Goal: Task Accomplishment & Management: Manage account settings

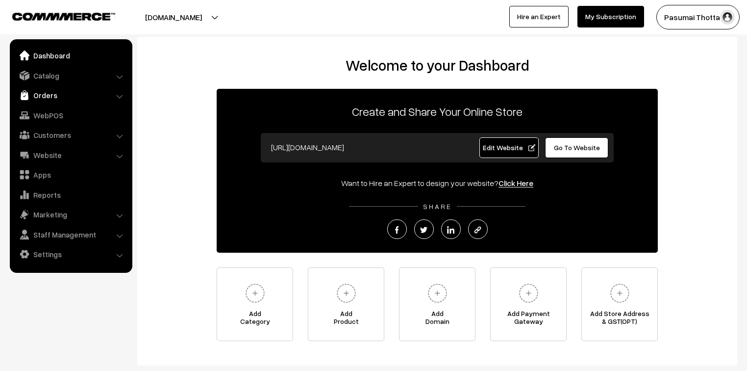
click at [42, 99] on link "Orders" at bounding box center [70, 95] width 117 height 18
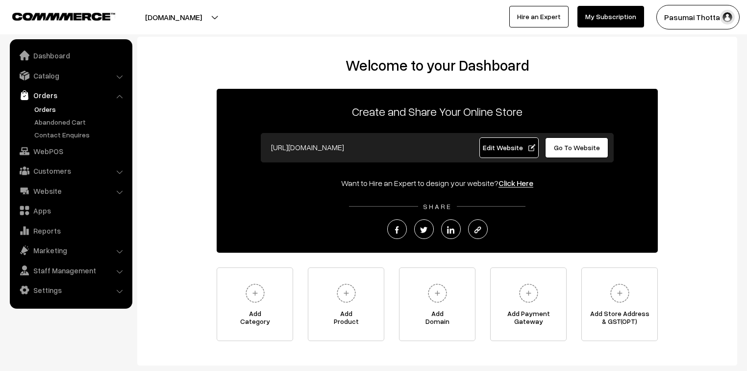
click at [45, 111] on link "Orders" at bounding box center [80, 109] width 97 height 10
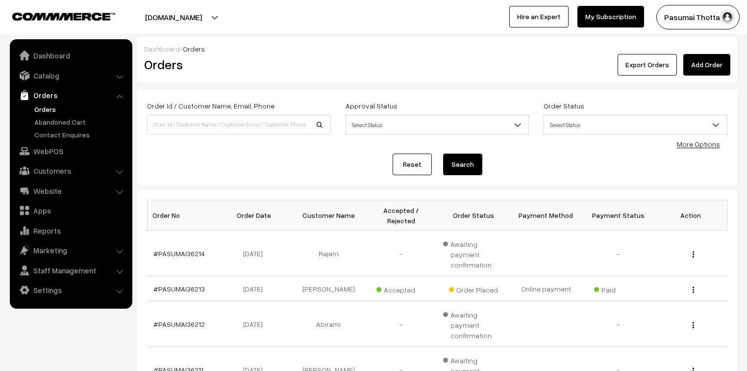
click at [715, 143] on link "More Options" at bounding box center [698, 144] width 43 height 8
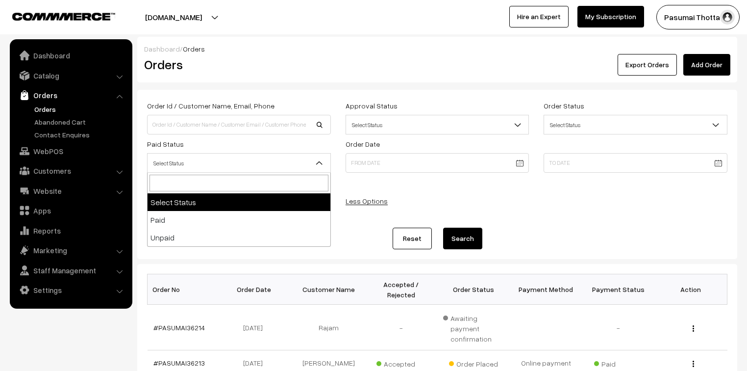
click at [233, 161] on span "Select Status" at bounding box center [239, 162] width 183 height 17
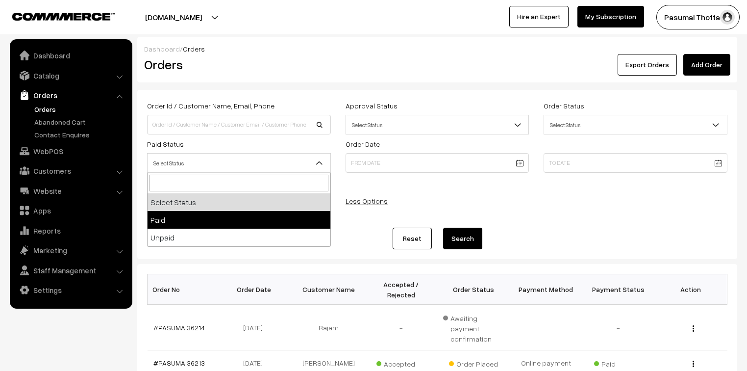
select select "1"
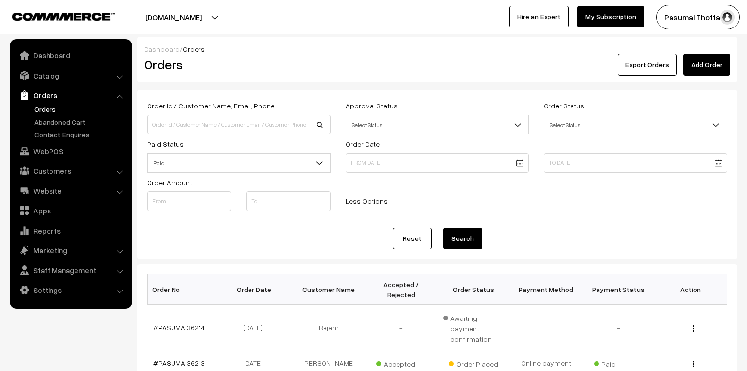
click at [463, 238] on button "Search" at bounding box center [462, 238] width 39 height 22
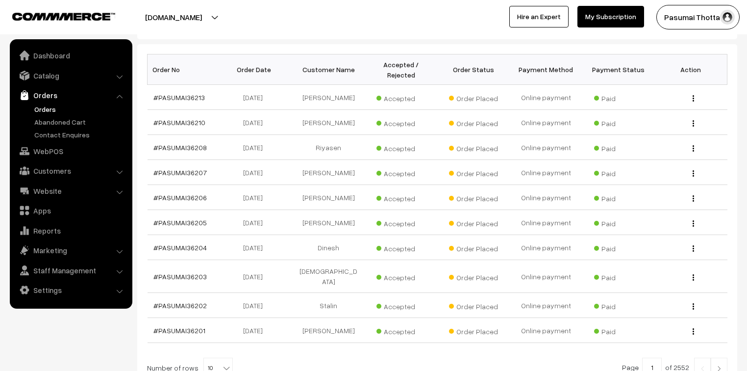
scroll to position [303, 0]
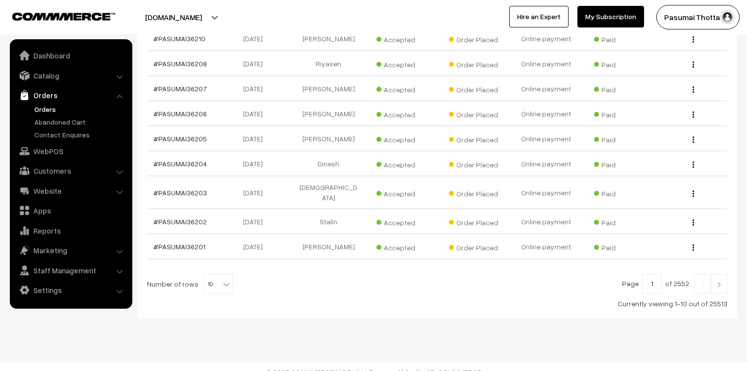
click at [222, 279] on b at bounding box center [227, 284] width 10 height 10
select select "50"
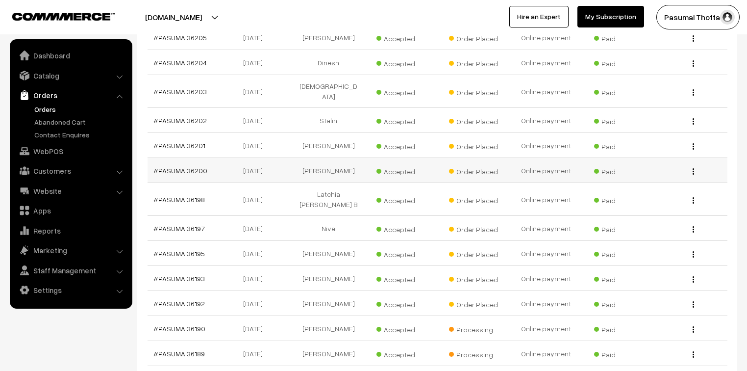
scroll to position [392, 0]
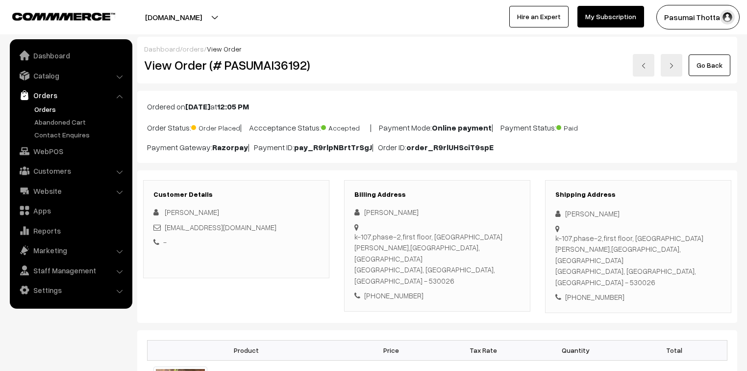
scroll to position [39, 0]
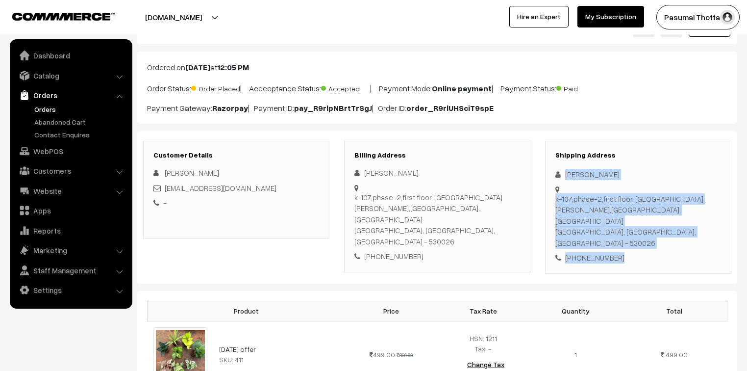
drag, startPoint x: 564, startPoint y: 174, endPoint x: 628, endPoint y: 242, distance: 93.3
click at [628, 242] on div "Shipping Address paidi pavani k-107,phase-2,first floor, novus florence village…" at bounding box center [638, 207] width 186 height 133
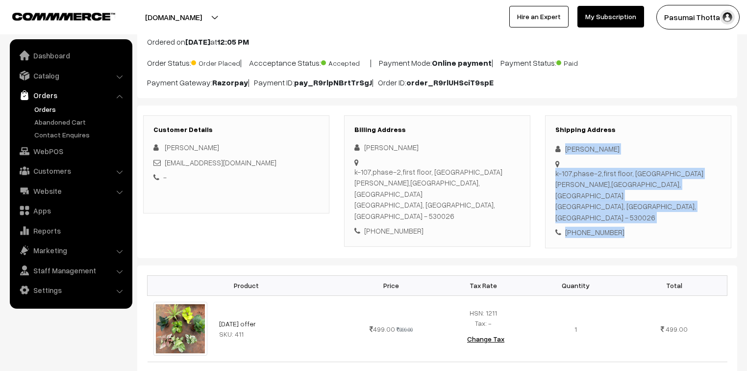
scroll to position [78, 0]
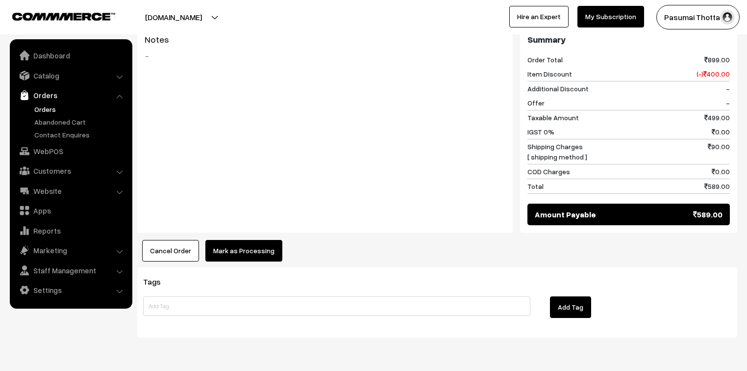
click at [250, 240] on button "Mark as Processing" at bounding box center [243, 251] width 77 height 22
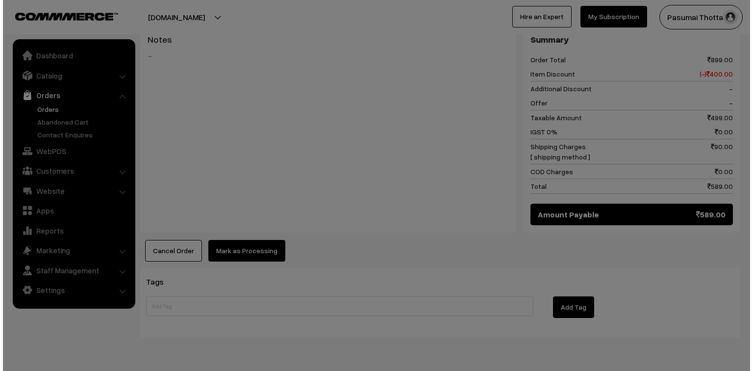
scroll to position [432, 0]
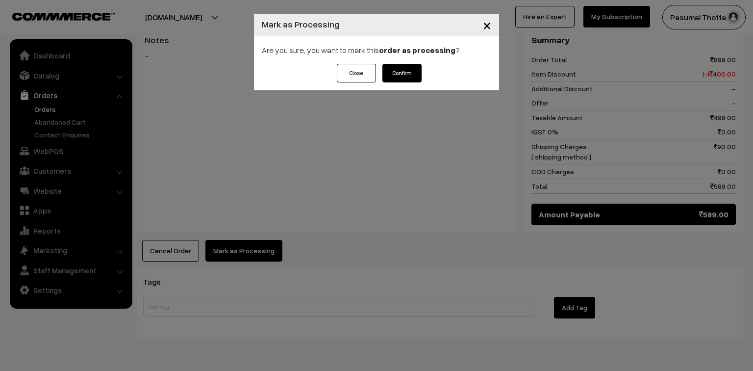
click at [408, 71] on button "Confirm" at bounding box center [401, 73] width 39 height 19
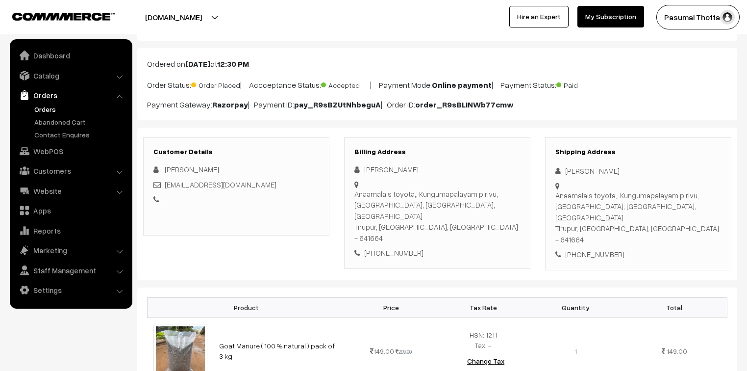
scroll to position [39, 0]
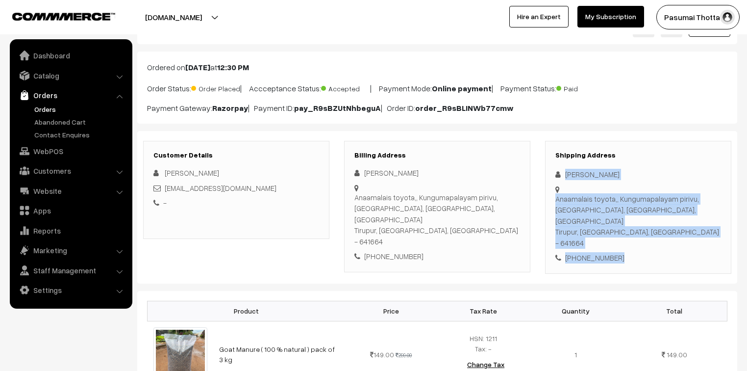
drag, startPoint x: 564, startPoint y: 174, endPoint x: 622, endPoint y: 242, distance: 88.6
click at [622, 242] on div "Shipping Address [PERSON_NAME] Anaamalais toyota,, Kungumapalayam pirivu, naran…" at bounding box center [638, 207] width 186 height 133
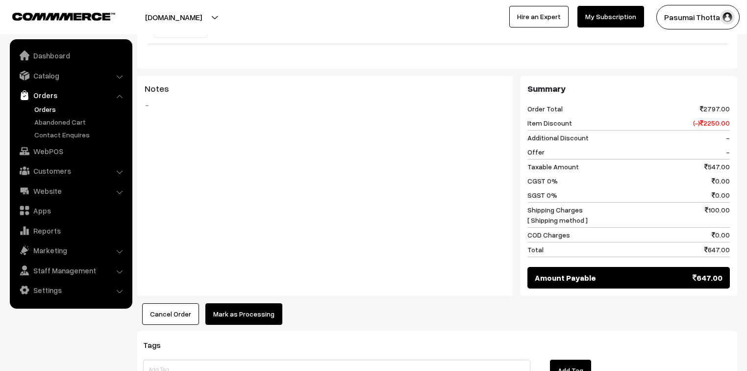
scroll to position [585, 0]
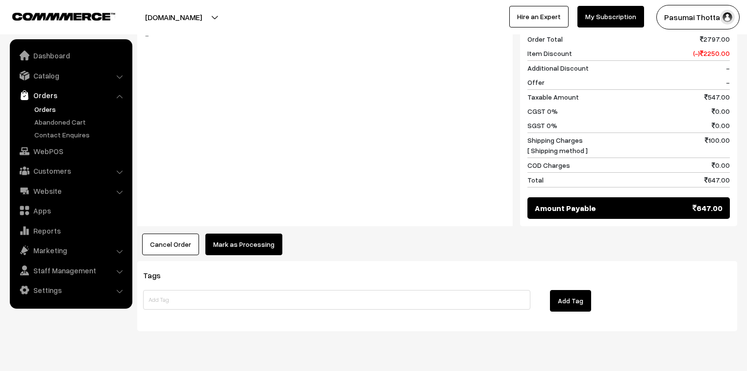
click at [241, 233] on button "Mark as Processing" at bounding box center [243, 244] width 77 height 22
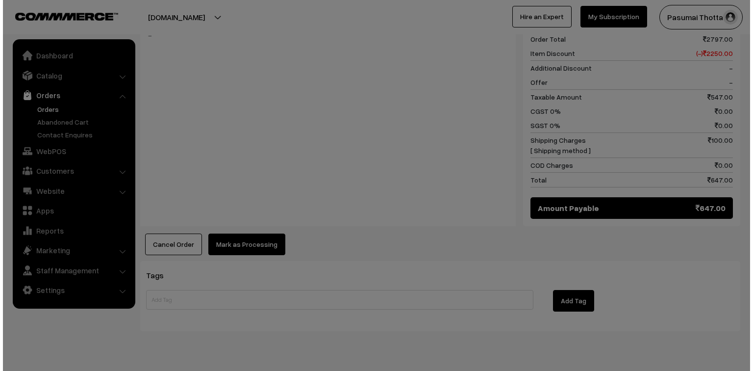
scroll to position [587, 0]
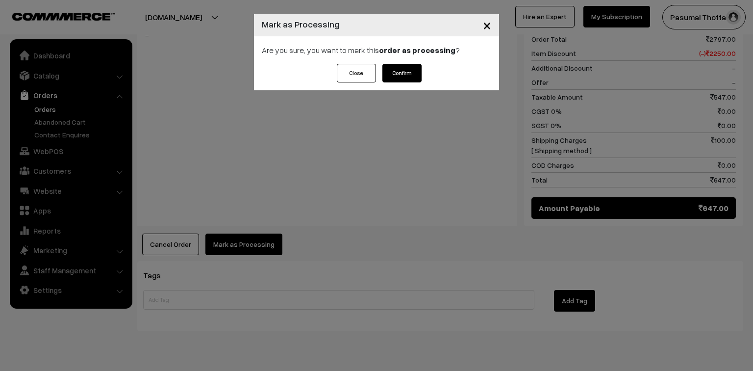
click at [404, 67] on div "× Mark as Processing Are you sure, you want to mark this order as processing ? …" at bounding box center [376, 52] width 245 height 76
click at [404, 67] on button "Confirm" at bounding box center [401, 73] width 39 height 19
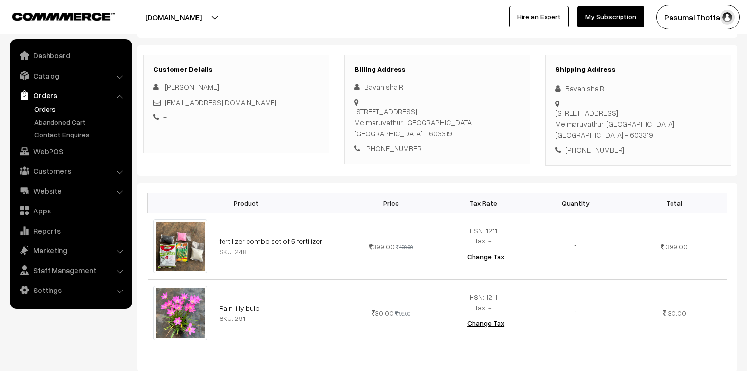
scroll to position [78, 0]
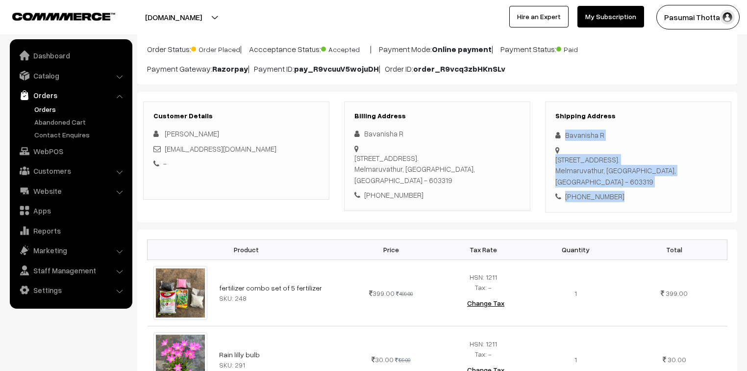
drag, startPoint x: 564, startPoint y: 137, endPoint x: 620, endPoint y: 222, distance: 100.9
click at [620, 212] on div "Shipping Address Bavanisha R [STREET_ADDRESS]. [GEOGRAPHIC_DATA], [GEOGRAPHIC_D…" at bounding box center [638, 156] width 186 height 111
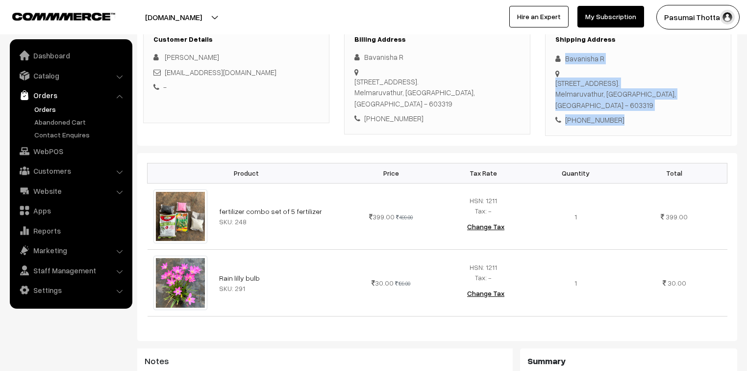
scroll to position [118, 0]
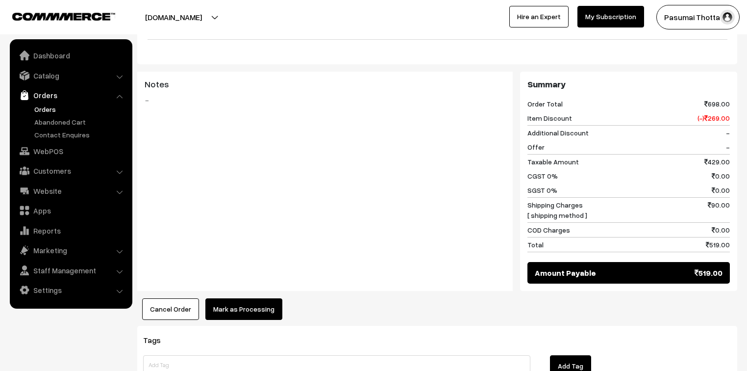
click at [233, 318] on button "Mark as Processing" at bounding box center [243, 309] width 77 height 22
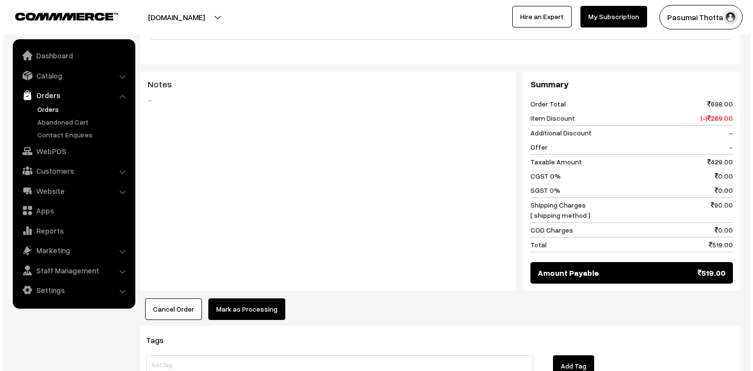
scroll to position [432, 0]
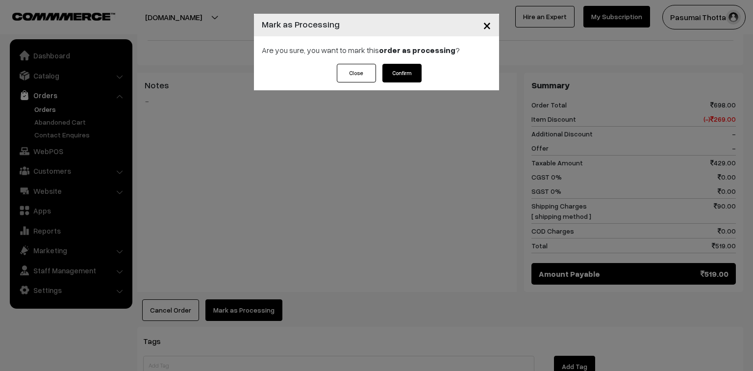
click at [407, 78] on button "Confirm" at bounding box center [401, 73] width 39 height 19
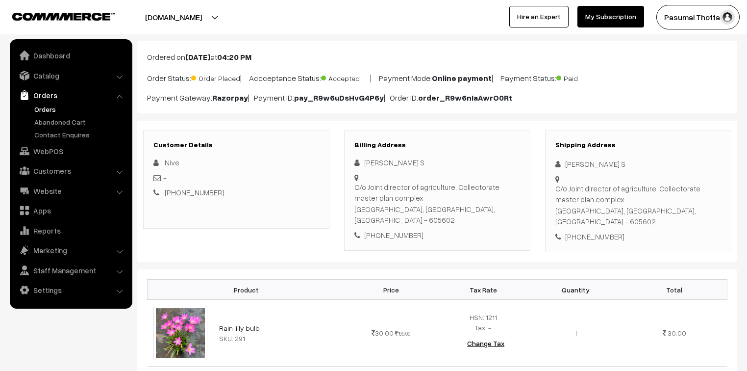
scroll to position [118, 0]
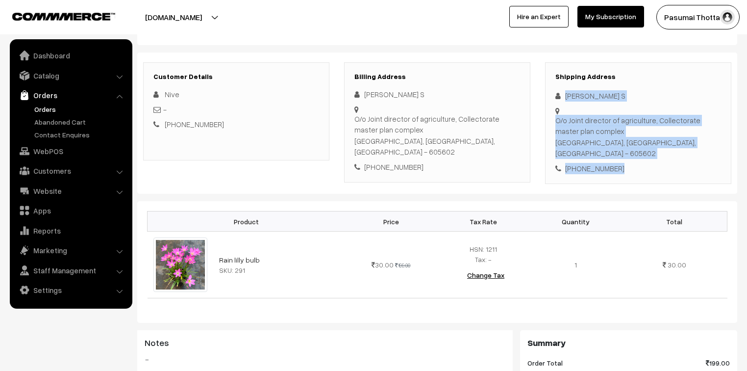
drag, startPoint x: 565, startPoint y: 95, endPoint x: 632, endPoint y: 161, distance: 93.9
click at [632, 161] on div "Shipping Address [PERSON_NAME] S O/o Joint director of agriculture, Collectorat…" at bounding box center [638, 123] width 186 height 122
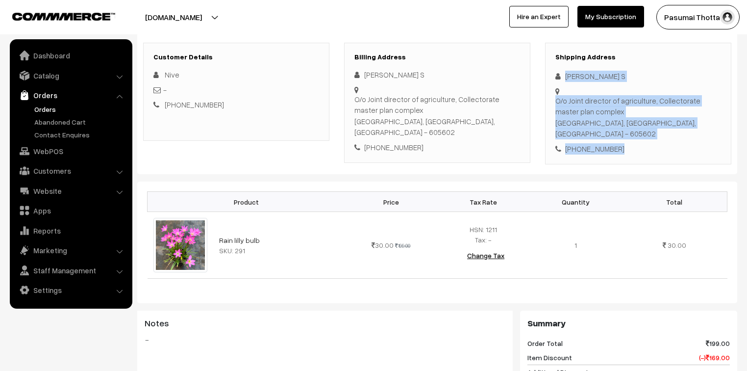
scroll to position [157, 0]
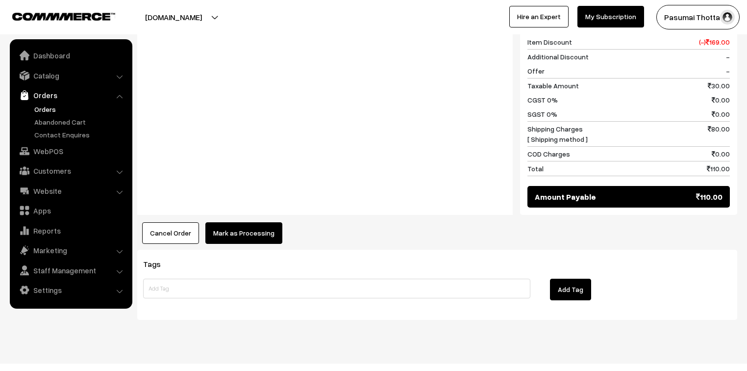
click at [248, 222] on button "Mark as Processing" at bounding box center [243, 233] width 77 height 22
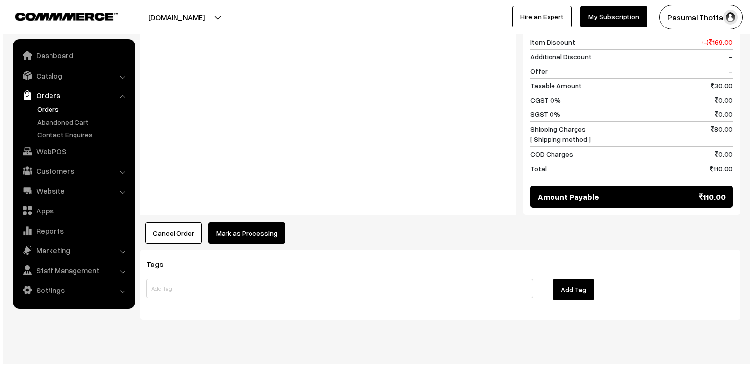
scroll to position [453, 0]
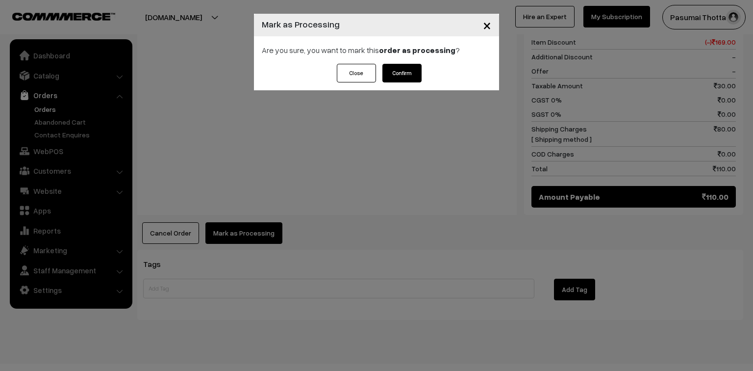
click at [404, 70] on button "Confirm" at bounding box center [401, 73] width 39 height 19
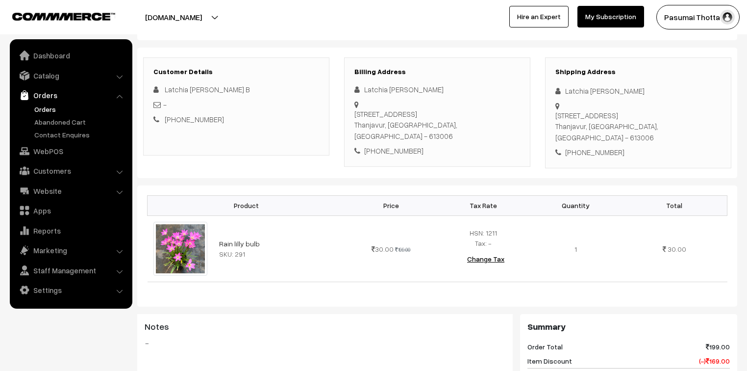
scroll to position [157, 0]
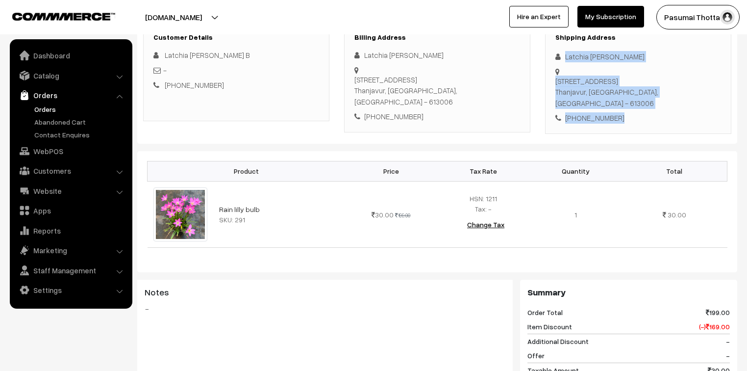
drag, startPoint x: 566, startPoint y: 57, endPoint x: 623, endPoint y: 98, distance: 71.0
click at [623, 98] on div "Shipping Address Latchia Praba 51,Postal colony,1st Street,, N.k.Road Thanjavur…" at bounding box center [638, 78] width 186 height 111
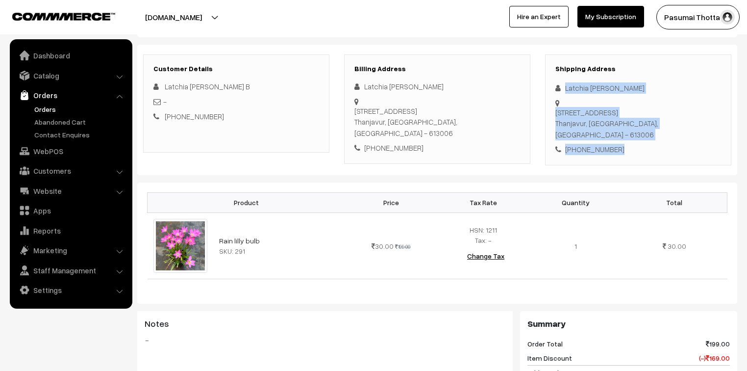
scroll to position [118, 0]
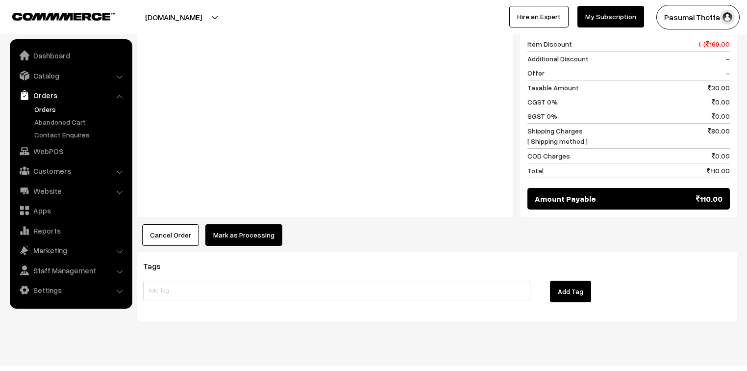
click at [251, 224] on button "Mark as Processing" at bounding box center [243, 235] width 77 height 22
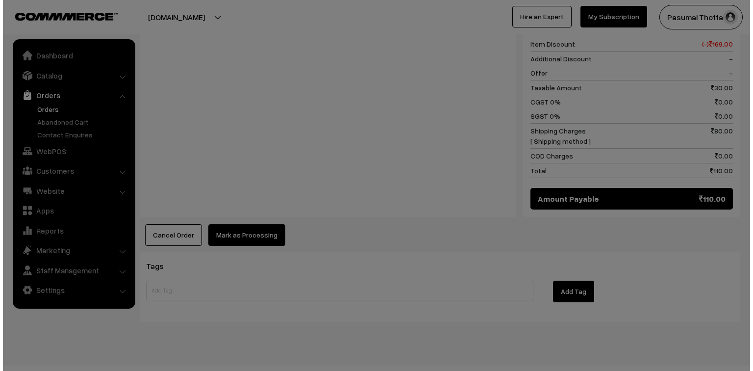
scroll to position [440, 0]
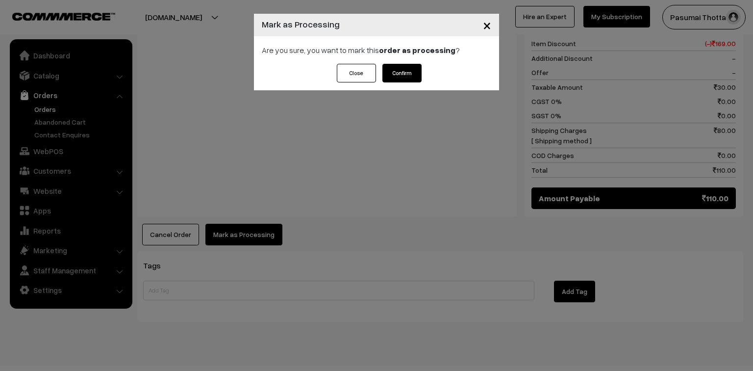
click at [415, 71] on button "Confirm" at bounding box center [401, 73] width 39 height 19
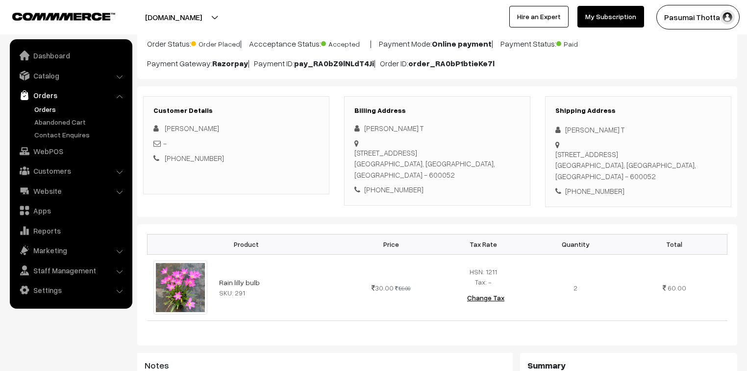
scroll to position [78, 0]
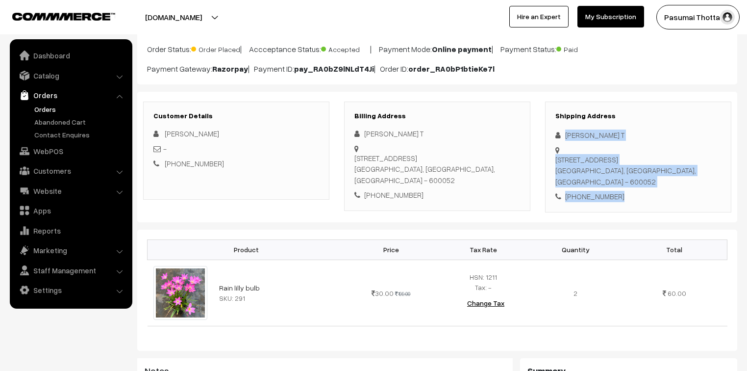
drag, startPoint x: 563, startPoint y: 131, endPoint x: 614, endPoint y: 176, distance: 68.0
click at [614, 176] on div "Shipping Address Azar T No 34, GNT ROAD REDHILLS Chennai, Tamil Nadu, India - 6…" at bounding box center [638, 156] width 186 height 111
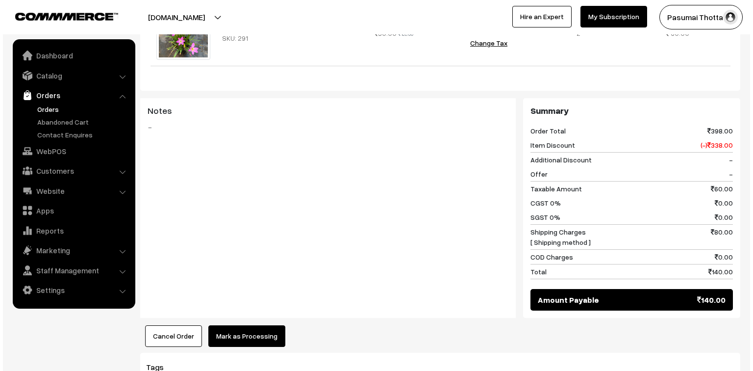
scroll to position [392, 0]
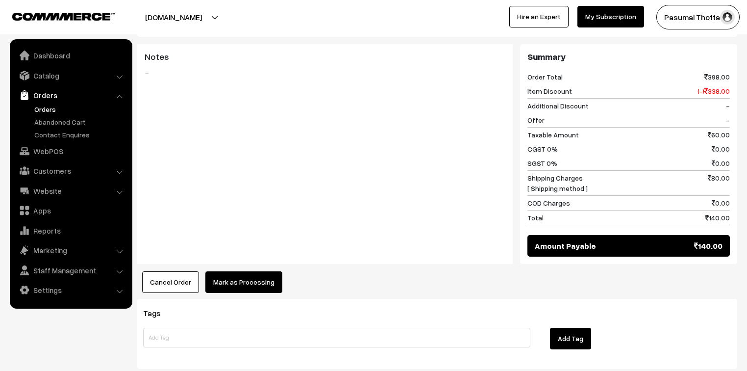
click at [233, 271] on button "Mark as Processing" at bounding box center [243, 282] width 77 height 22
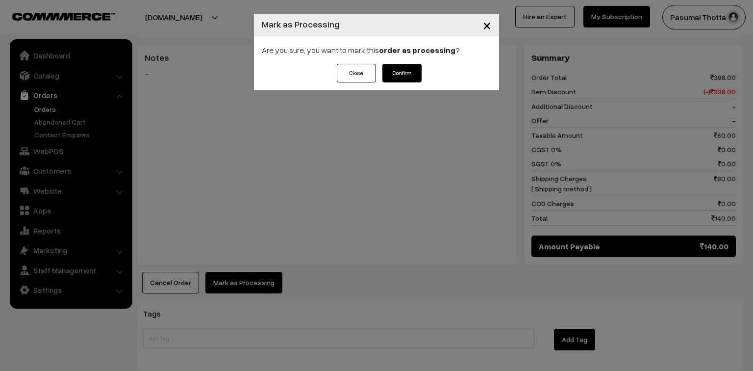
click at [398, 76] on button "Confirm" at bounding box center [401, 73] width 39 height 19
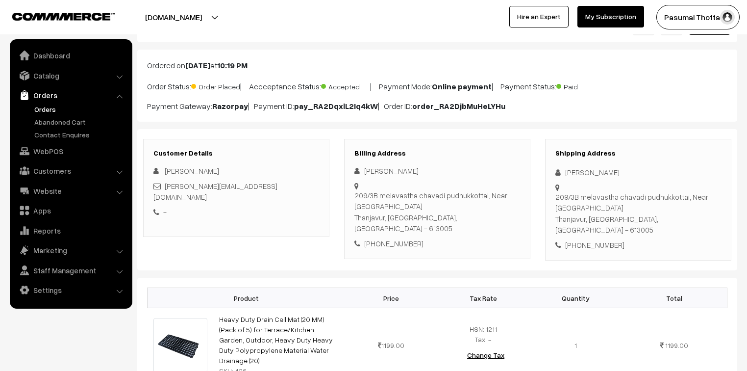
scroll to position [39, 0]
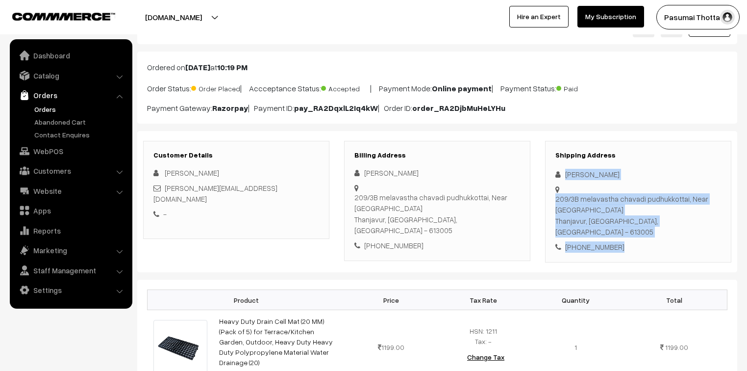
drag, startPoint x: 563, startPoint y: 176, endPoint x: 625, endPoint y: 224, distance: 78.2
click at [625, 224] on div "Shipping Address [PERSON_NAME] [STREET_ADDRESS] [PHONE_NUMBER]" at bounding box center [638, 202] width 186 height 122
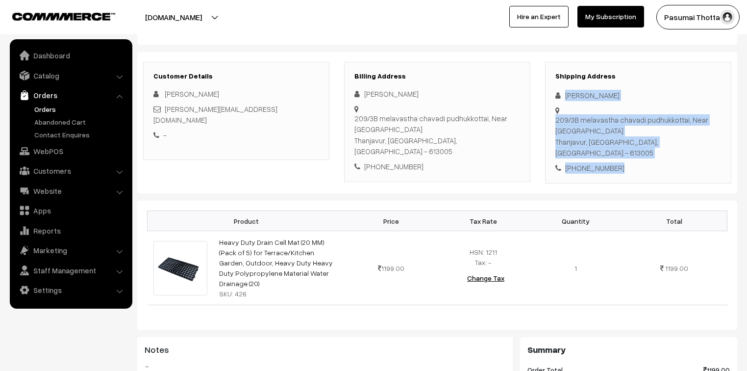
scroll to position [157, 0]
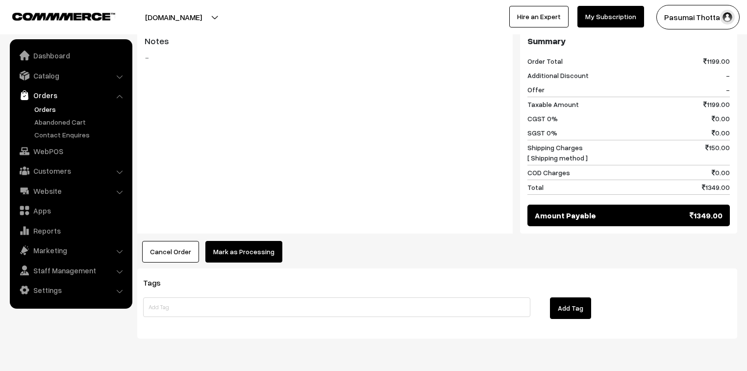
click at [257, 241] on button "Mark as Processing" at bounding box center [243, 252] width 77 height 22
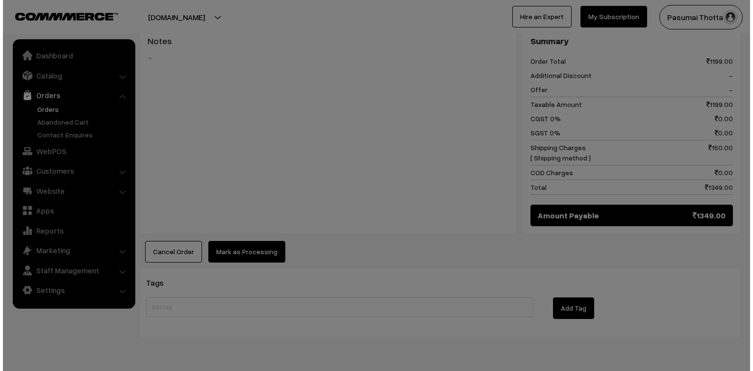
scroll to position [427, 0]
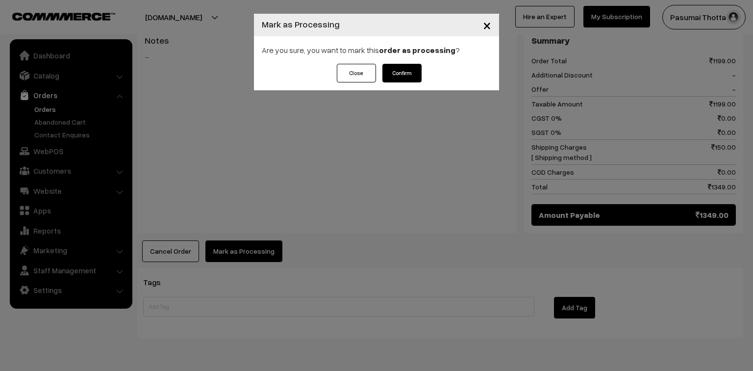
click at [404, 76] on button "Confirm" at bounding box center [401, 73] width 39 height 19
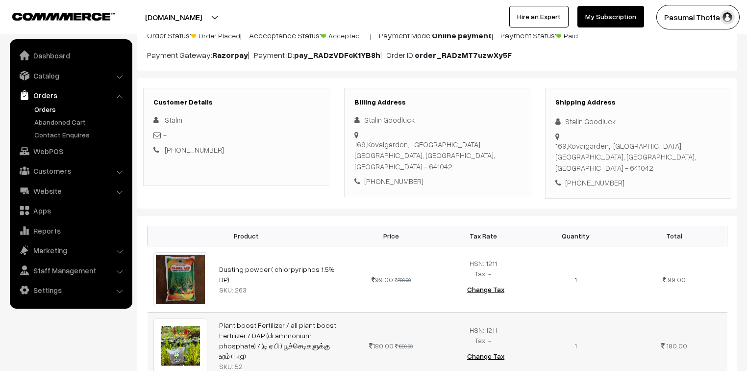
scroll to position [78, 0]
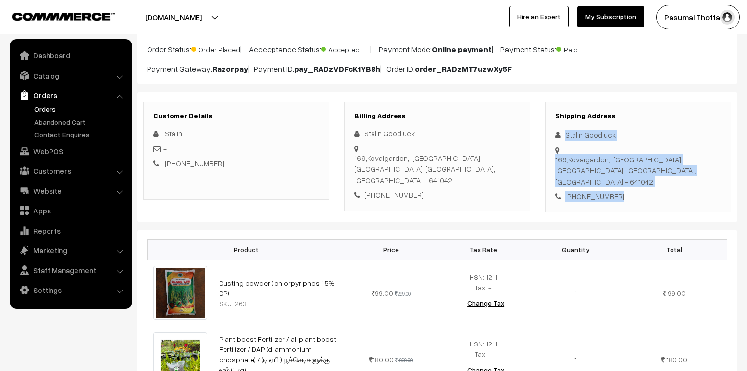
drag, startPoint x: 564, startPoint y: 137, endPoint x: 624, endPoint y: 174, distance: 70.6
click at [624, 174] on div "Shipping Address Stalin Goodluck 169,Kovaigarden,, Kovaipudur Coimbatore, Tamil…" at bounding box center [638, 156] width 186 height 111
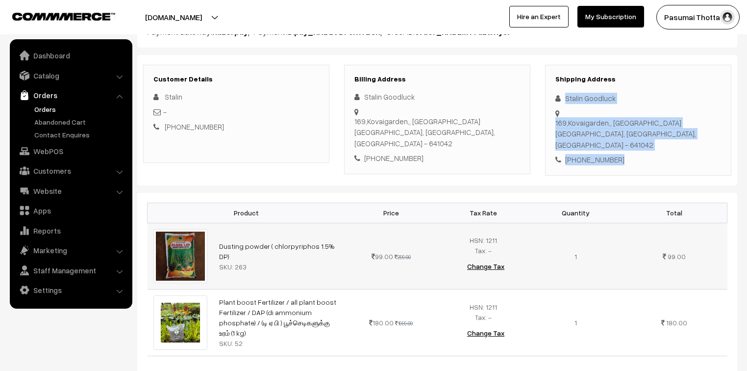
scroll to position [153, 0]
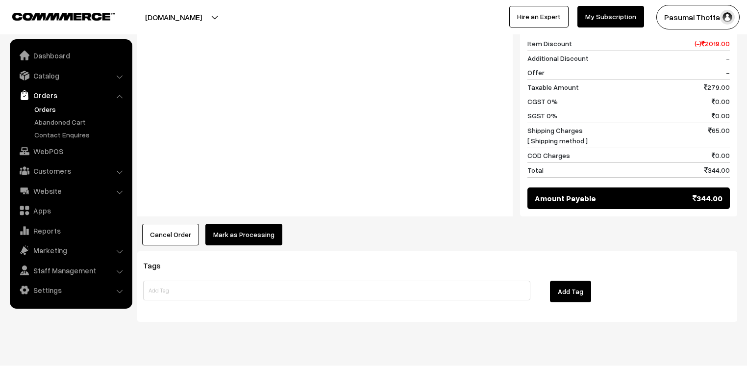
click at [251, 224] on button "Mark as Processing" at bounding box center [243, 235] width 77 height 22
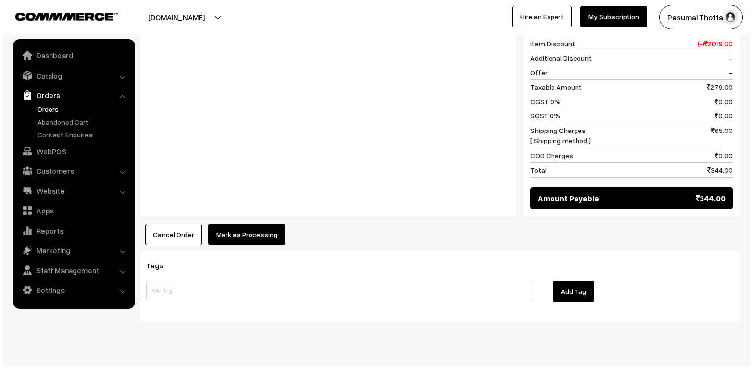
scroll to position [507, 0]
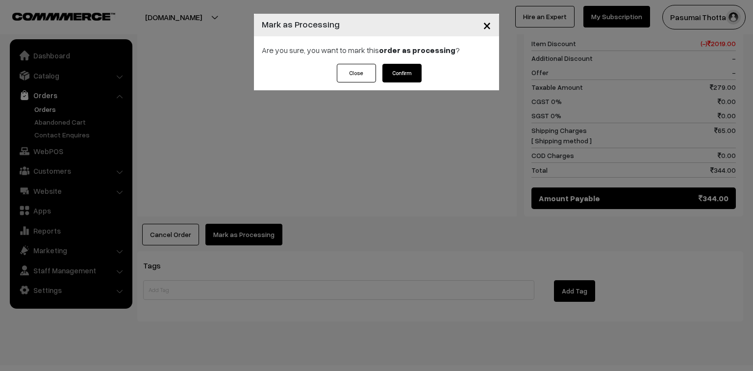
click at [419, 73] on button "Confirm" at bounding box center [401, 73] width 39 height 19
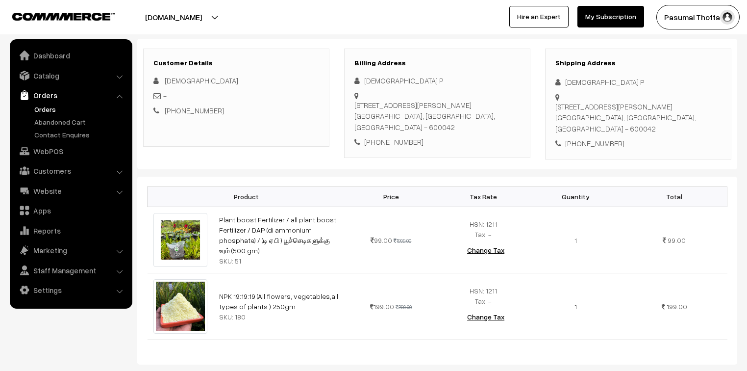
scroll to position [118, 0]
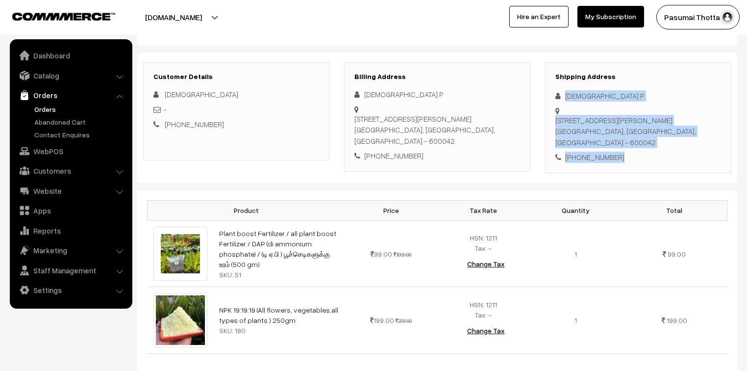
drag, startPoint x: 565, startPoint y: 91, endPoint x: 632, endPoint y: 161, distance: 97.1
click at [632, 161] on div "Shipping Address Vedha P [STREET_ADDRESS][PERSON_NAME] [PHONE_NUMBER]" at bounding box center [638, 117] width 186 height 111
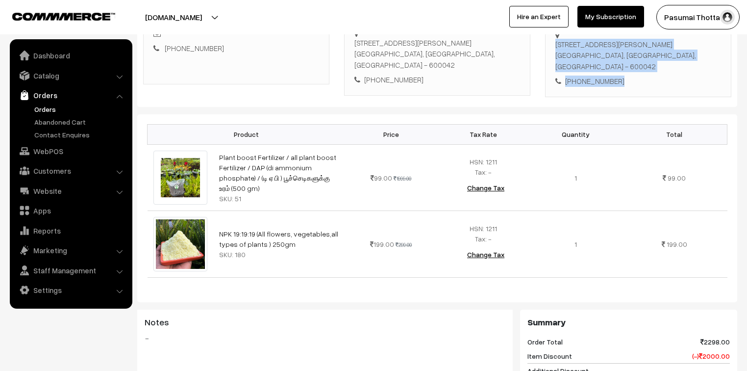
scroll to position [196, 0]
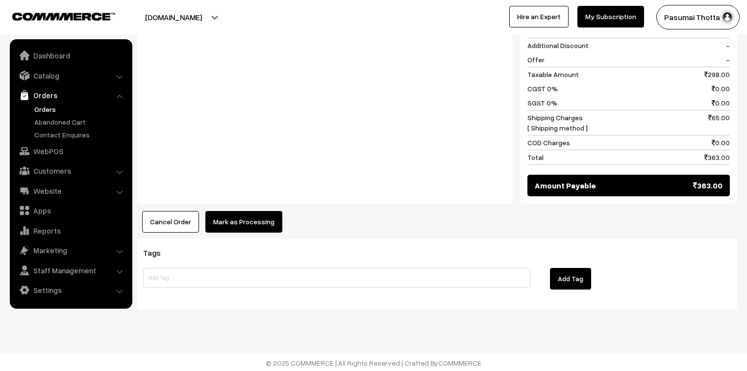
click at [248, 223] on button "Mark as Processing" at bounding box center [243, 222] width 77 height 22
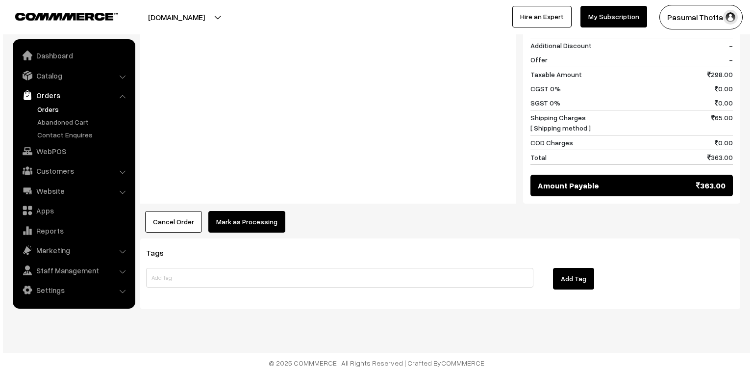
scroll to position [520, 0]
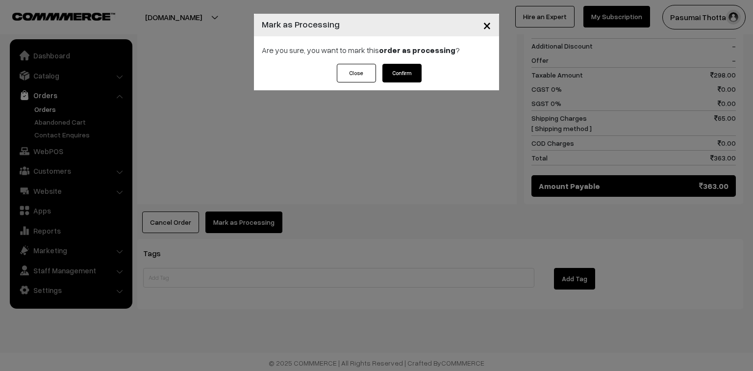
click at [399, 79] on button "Confirm" at bounding box center [401, 73] width 39 height 19
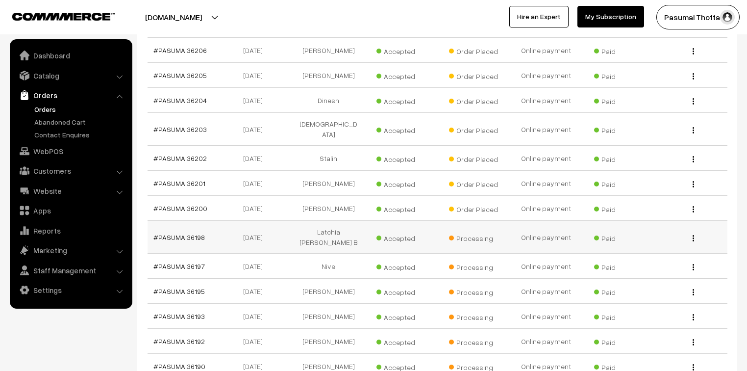
scroll to position [353, 0]
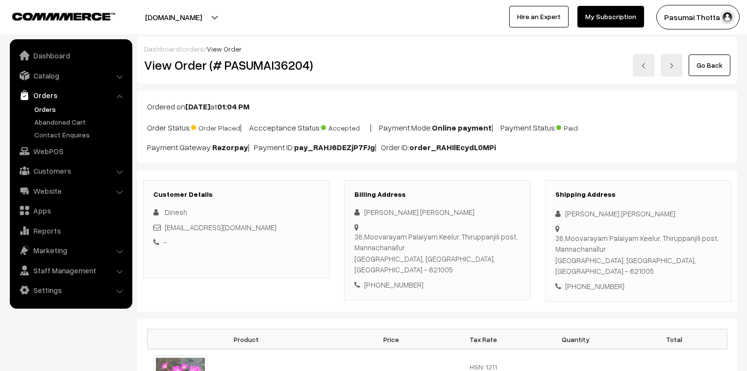
scroll to position [157, 0]
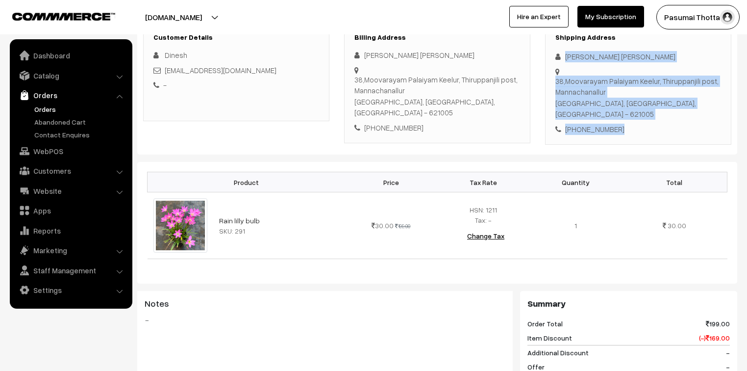
drag, startPoint x: 564, startPoint y: 58, endPoint x: 625, endPoint y: 121, distance: 87.7
click at [625, 121] on div "Shipping Address Dinesh Dinesh 38,Moovarayam Palaiyam Keelur, Thiruppanjili pos…" at bounding box center [638, 84] width 186 height 122
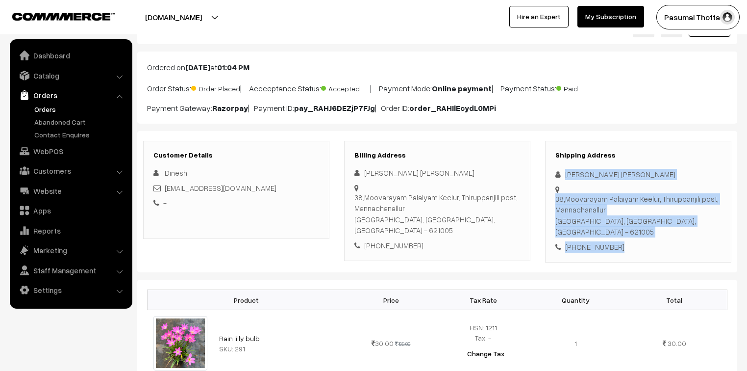
scroll to position [78, 0]
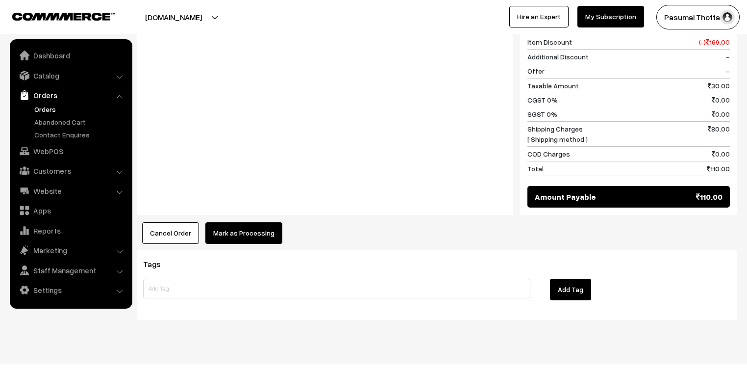
click at [246, 224] on button "Mark as Processing" at bounding box center [243, 233] width 77 height 22
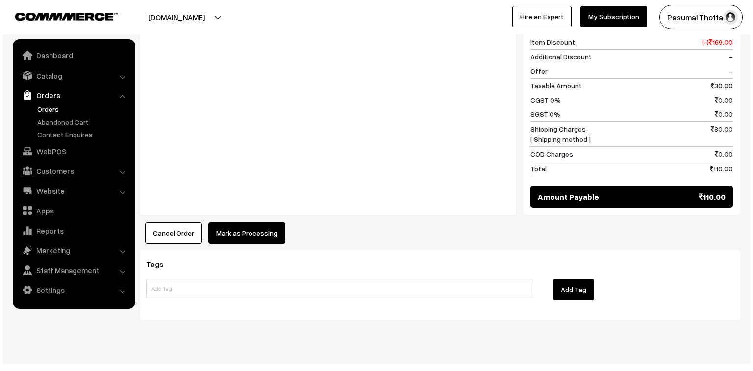
scroll to position [453, 0]
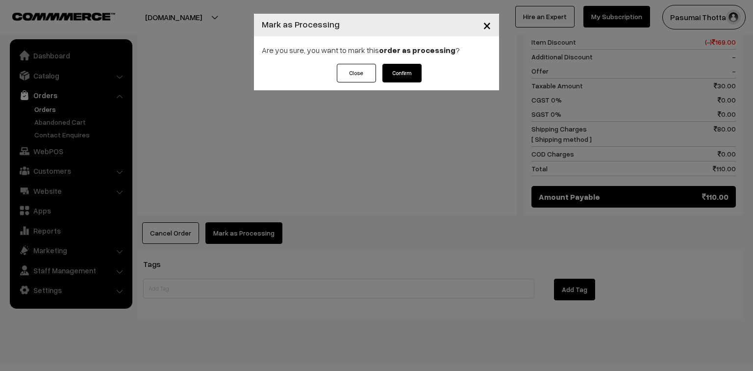
click at [412, 65] on button "Confirm" at bounding box center [401, 73] width 39 height 19
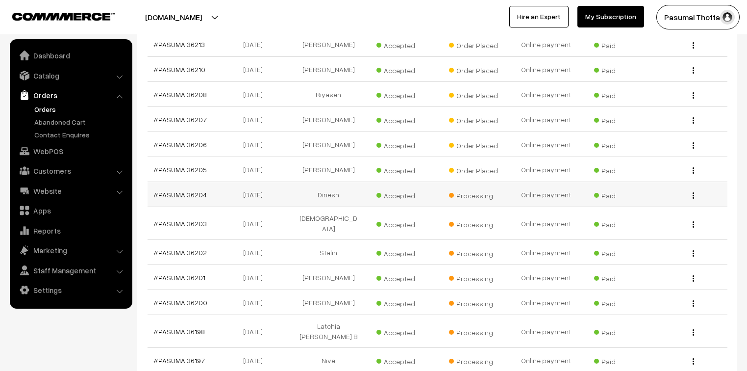
scroll to position [235, 0]
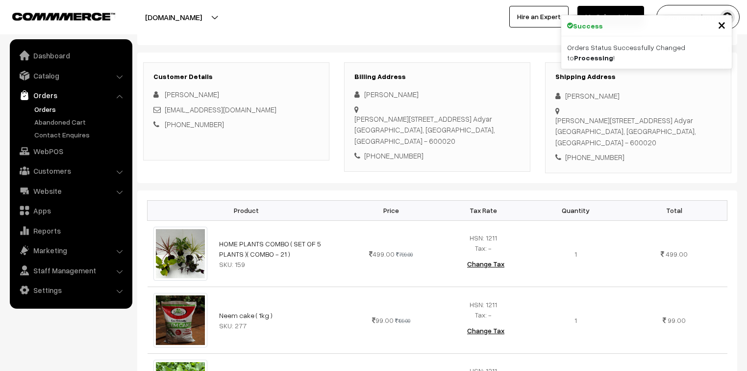
scroll to position [78, 0]
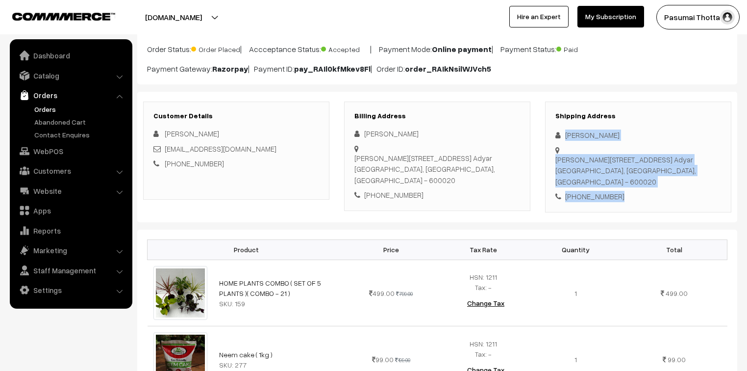
drag, startPoint x: 563, startPoint y: 136, endPoint x: 643, endPoint y: 192, distance: 97.2
click at [643, 192] on div "Shipping Address Venkatesh Srinivasan Navin's Septem G 201, 2nd floor New No 38…" at bounding box center [638, 156] width 186 height 111
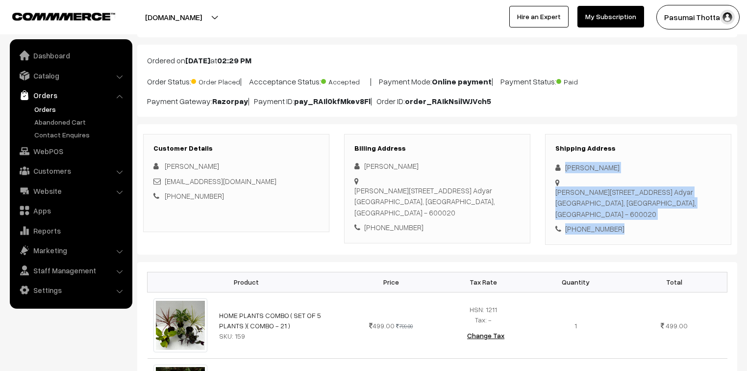
scroll to position [0, 0]
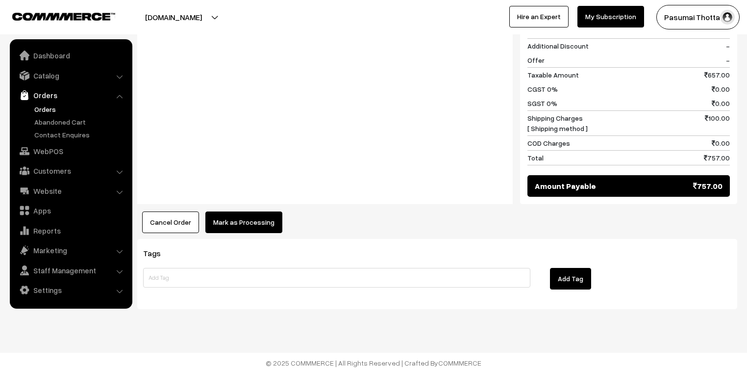
click at [266, 217] on button "Mark as Processing" at bounding box center [243, 222] width 77 height 22
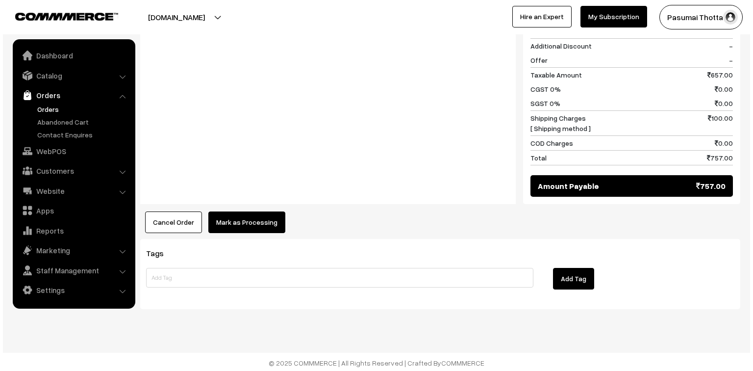
scroll to position [587, 0]
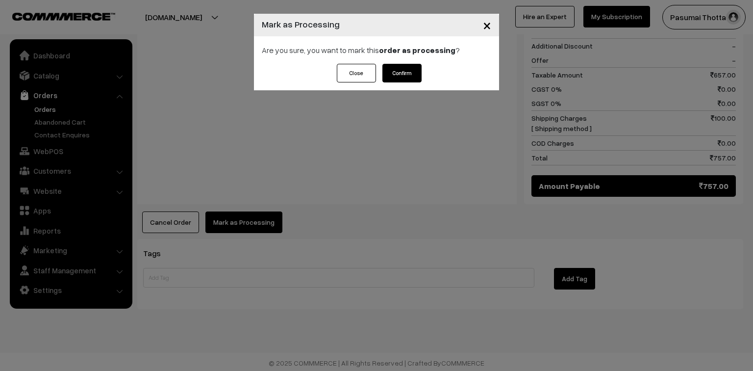
click at [388, 76] on button "Confirm" at bounding box center [401, 73] width 39 height 19
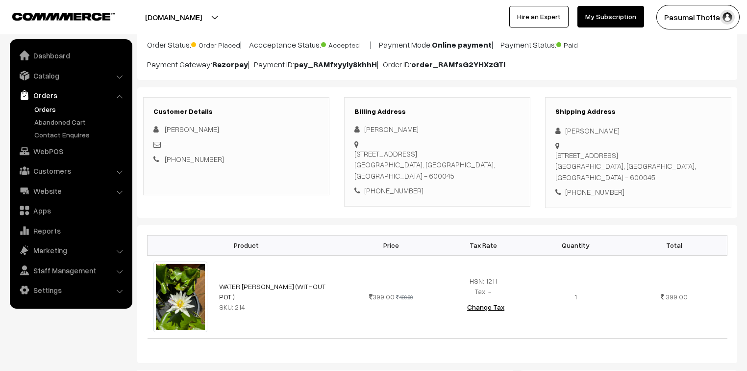
scroll to position [78, 0]
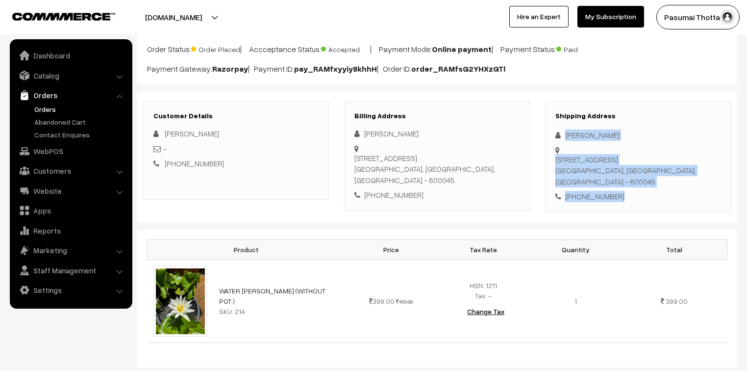
drag, startPoint x: 565, startPoint y: 133, endPoint x: 634, endPoint y: 190, distance: 89.2
click at [634, 190] on div "Shipping Address [PERSON_NAME] [STREET_ADDRESS] [PHONE_NUMBER]" at bounding box center [638, 156] width 186 height 111
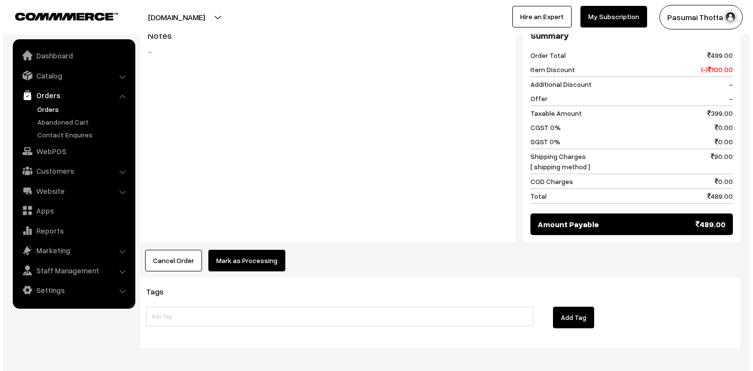
scroll to position [431, 0]
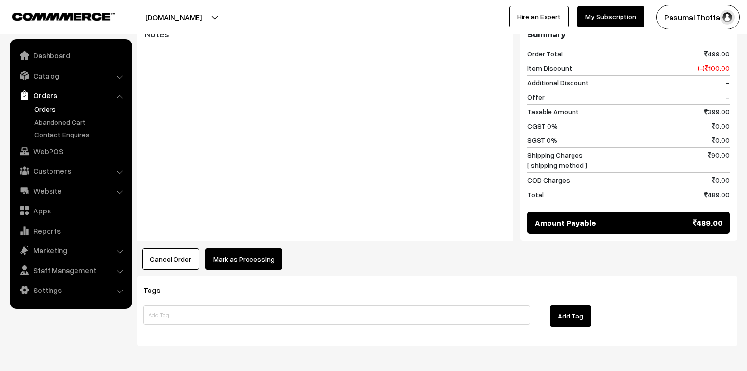
click at [249, 261] on button "Mark as Processing" at bounding box center [243, 259] width 77 height 22
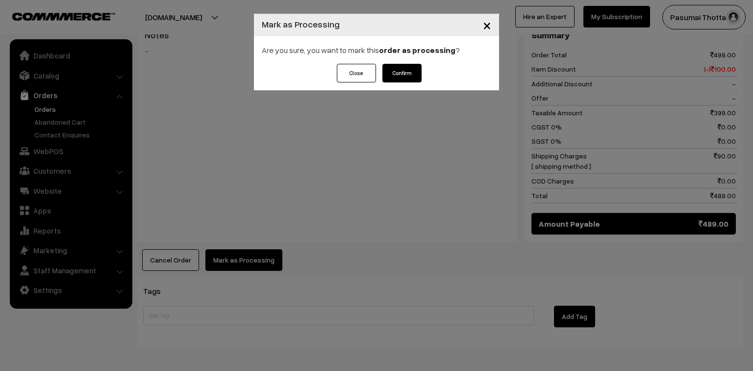
click at [414, 74] on button "Confirm" at bounding box center [401, 73] width 39 height 19
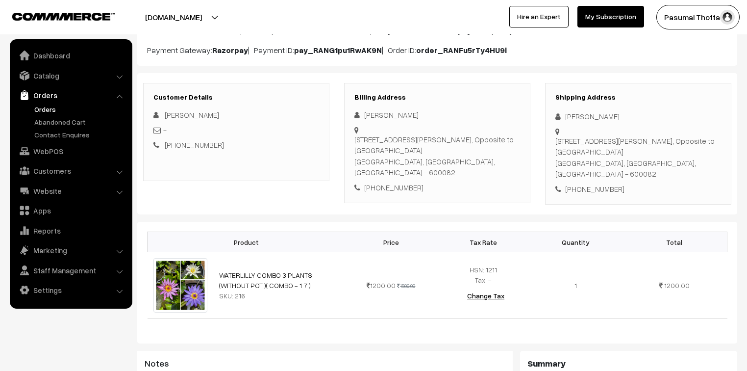
scroll to position [118, 0]
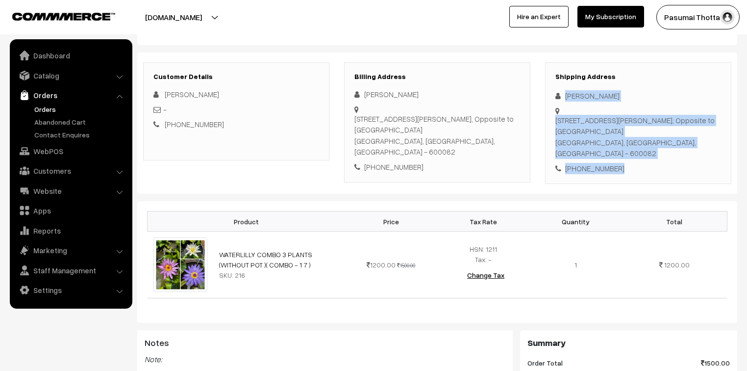
drag, startPoint x: 561, startPoint y: 95, endPoint x: 625, endPoint y: 164, distance: 94.3
click at [625, 164] on div "Shipping Address [PERSON_NAME] [STREET_ADDRESS][PERSON_NAME] [PHONE_NUMBER]" at bounding box center [638, 123] width 186 height 122
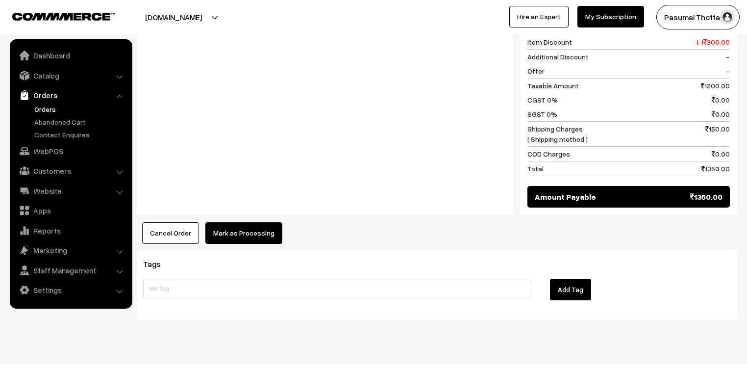
click at [243, 222] on button "Mark as Processing" at bounding box center [243, 233] width 77 height 22
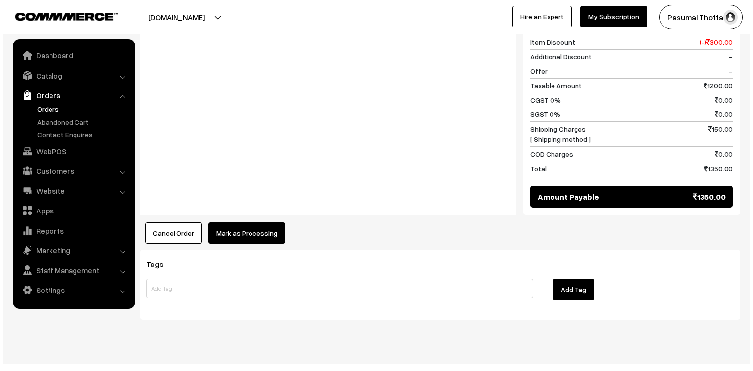
scroll to position [453, 0]
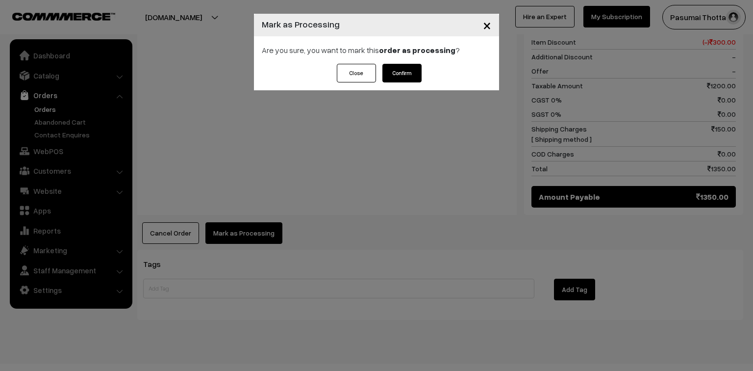
click at [412, 75] on button "Confirm" at bounding box center [401, 73] width 39 height 19
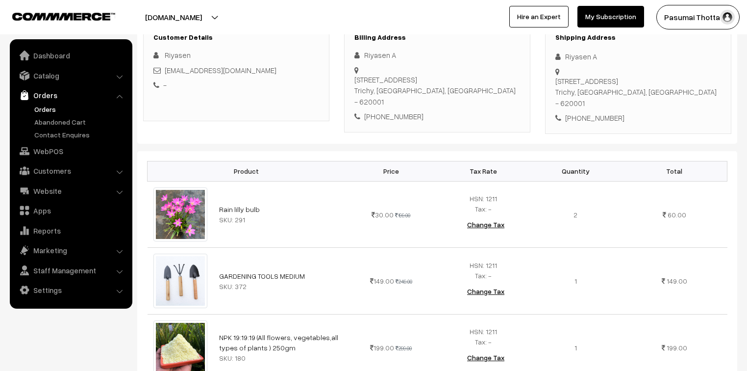
scroll to position [157, 0]
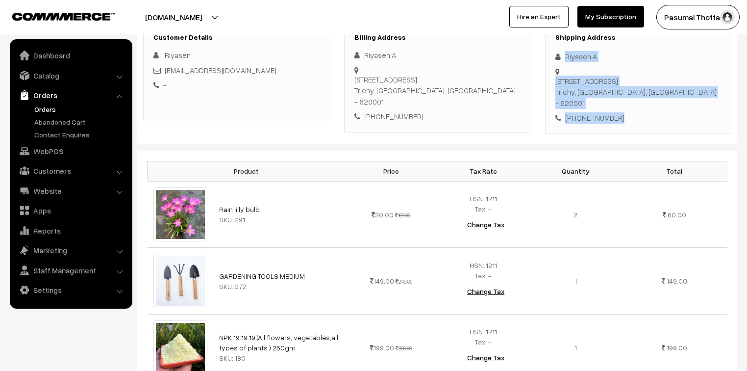
drag, startPoint x: 563, startPoint y: 57, endPoint x: 615, endPoint y: 101, distance: 67.8
click at [615, 101] on div "Shipping Address Riyasen A 10, Jaya nagar 1st street,, Karumandapam Trichy, Tam…" at bounding box center [638, 78] width 186 height 111
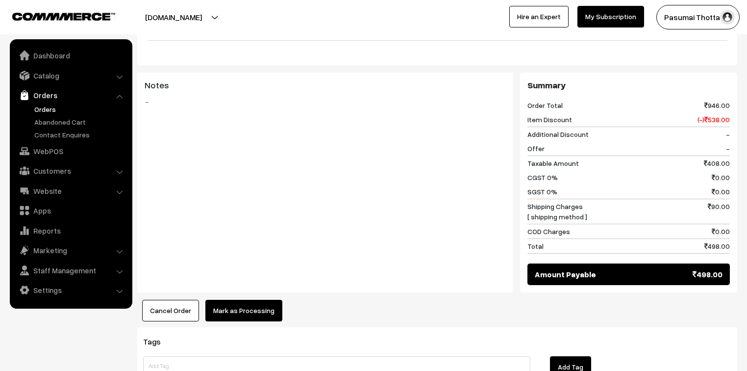
scroll to position [572, 0]
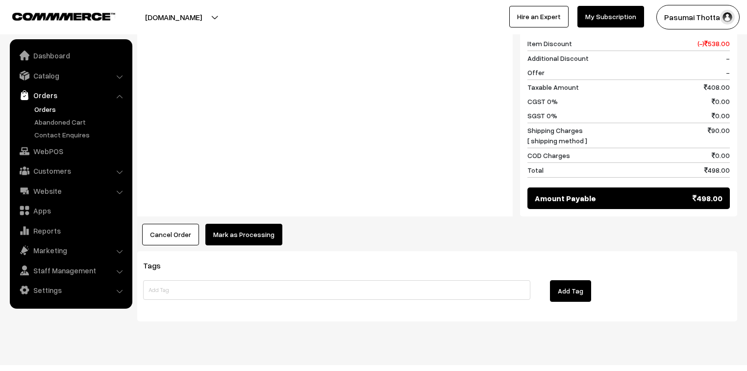
click at [233, 224] on button "Mark as Processing" at bounding box center [243, 235] width 77 height 22
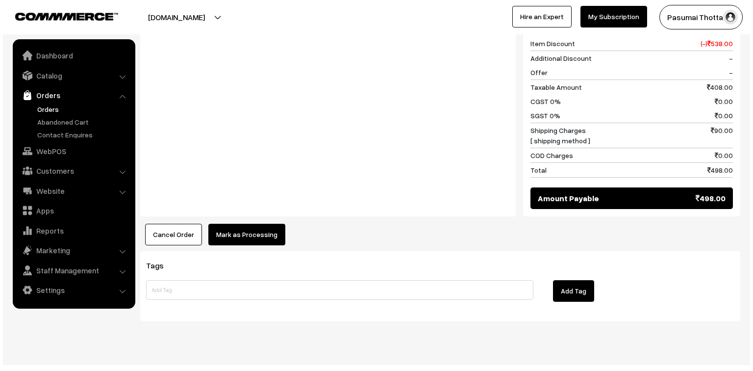
scroll to position [574, 0]
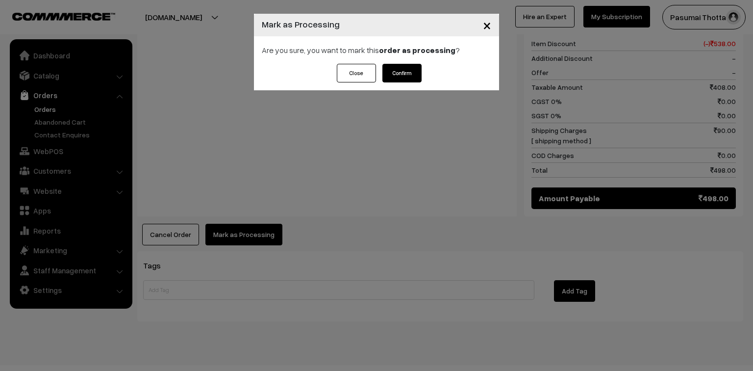
click at [404, 67] on button "Confirm" at bounding box center [401, 73] width 39 height 19
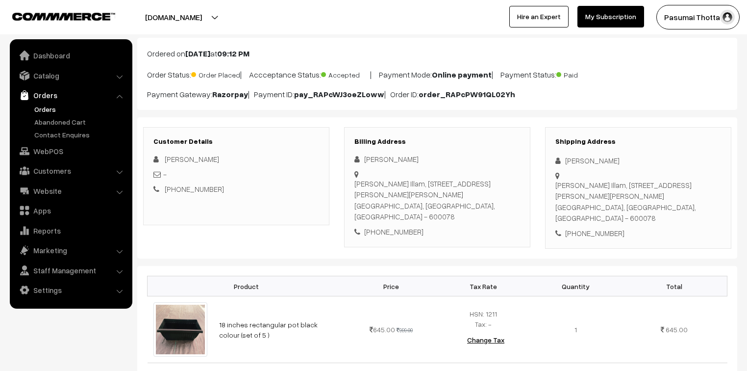
scroll to position [39, 0]
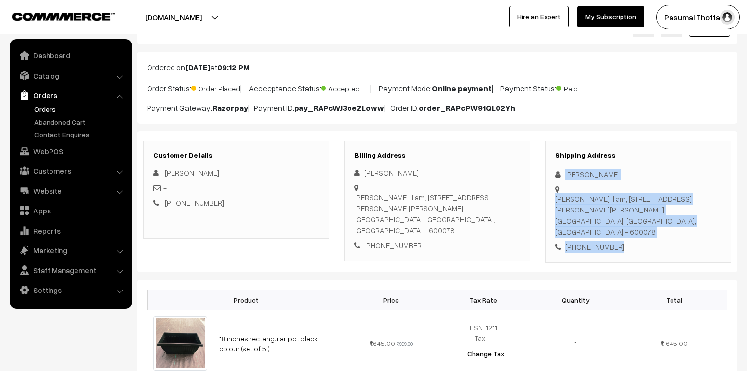
drag, startPoint x: 563, startPoint y: 174, endPoint x: 623, endPoint y: 216, distance: 73.4
click at [623, 216] on div "Shipping Address Rajeshwari M Rajeshwari Illam, 116, east vannier st, West K K …" at bounding box center [638, 202] width 186 height 122
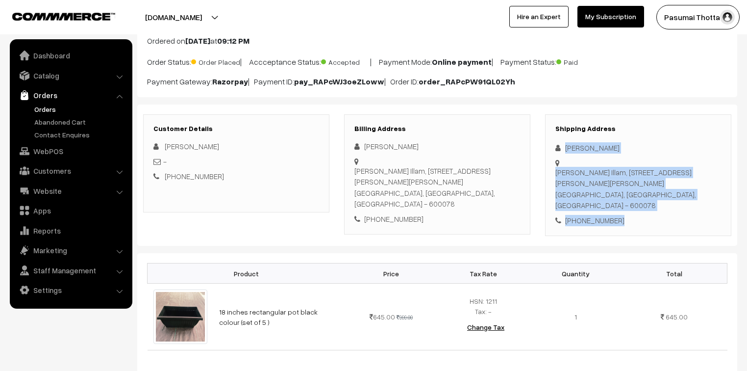
scroll to position [78, 0]
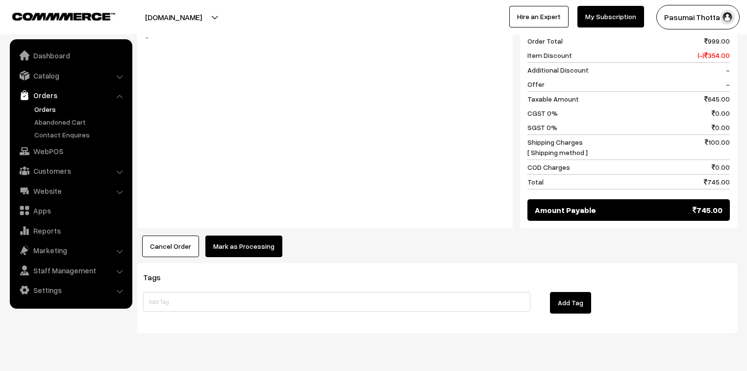
click at [229, 235] on button "Mark as Processing" at bounding box center [243, 246] width 77 height 22
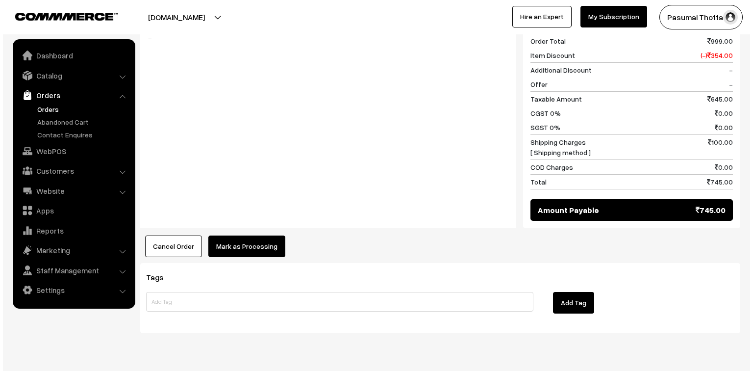
scroll to position [440, 0]
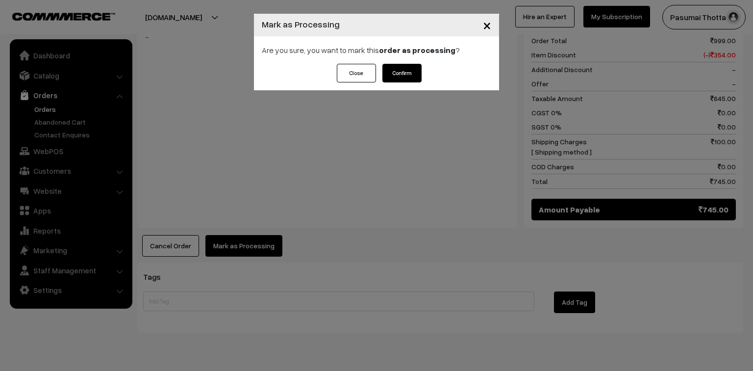
click at [410, 66] on button "Confirm" at bounding box center [401, 73] width 39 height 19
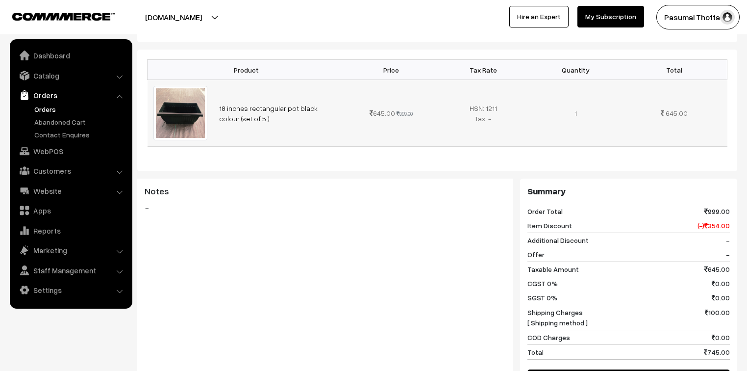
scroll to position [274, 0]
